Goal: Information Seeking & Learning: Learn about a topic

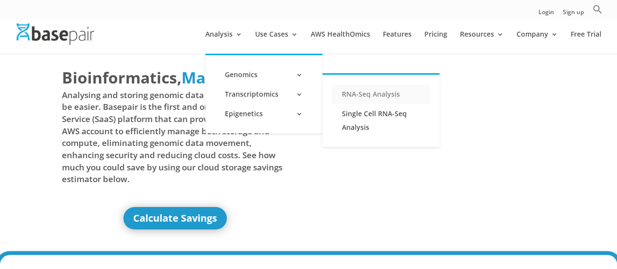
click at [359, 92] on link "RNA-Seq Analysis" at bounding box center [380, 93] width 97 height 19
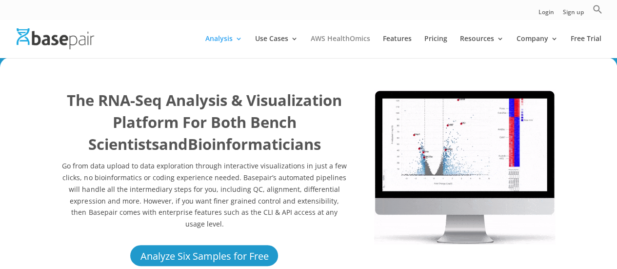
click at [360, 36] on link "AWS HealthOmics" at bounding box center [339, 46] width 59 height 23
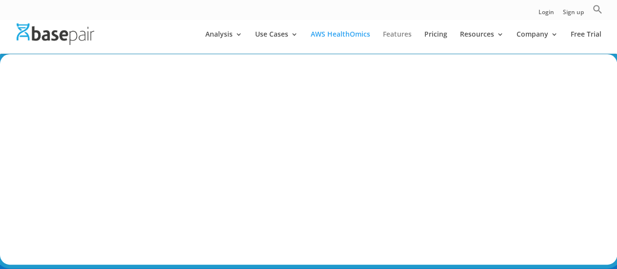
click at [391, 37] on link "Features" at bounding box center [397, 42] width 29 height 23
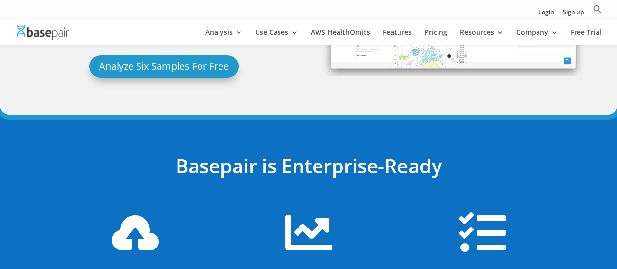
scroll to position [244, 0]
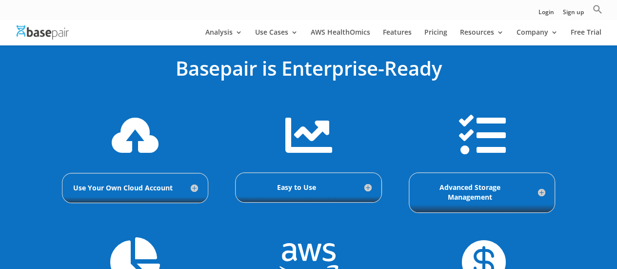
click at [196, 185] on h5 "Use Your Own Cloud Account" at bounding box center [135, 188] width 126 height 10
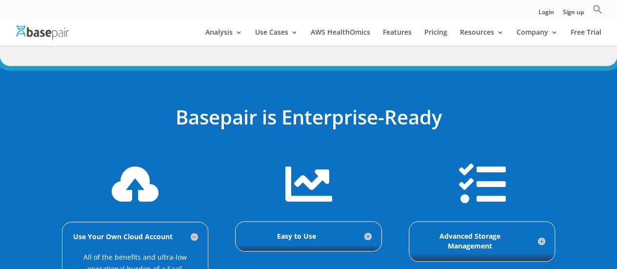
scroll to position [49, 0]
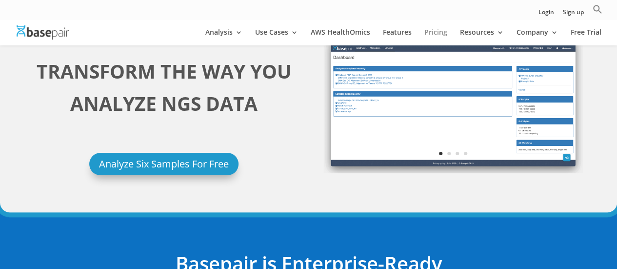
click at [443, 34] on link "Pricing" at bounding box center [435, 37] width 23 height 17
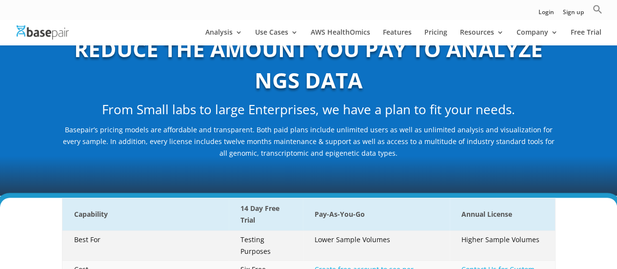
scroll to position [146, 0]
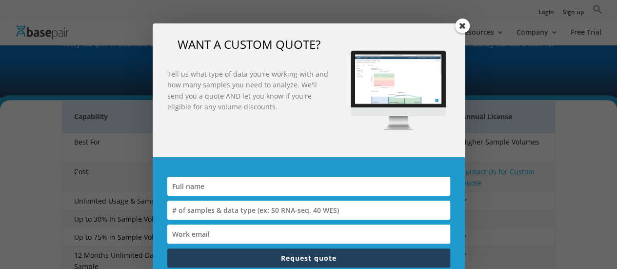
click at [459, 26] on span at bounding box center [462, 26] width 15 height 15
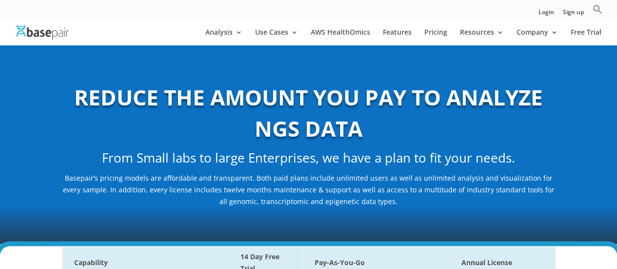
scroll to position [146, 0]
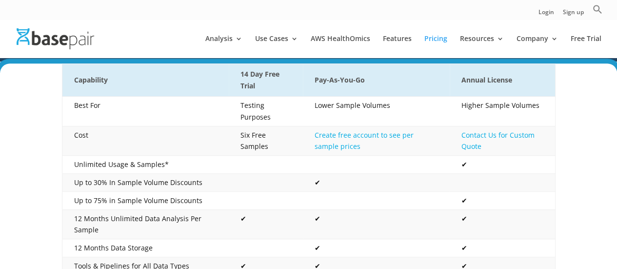
scroll to position [0, 0]
